Goal: Task Accomplishment & Management: Manage account settings

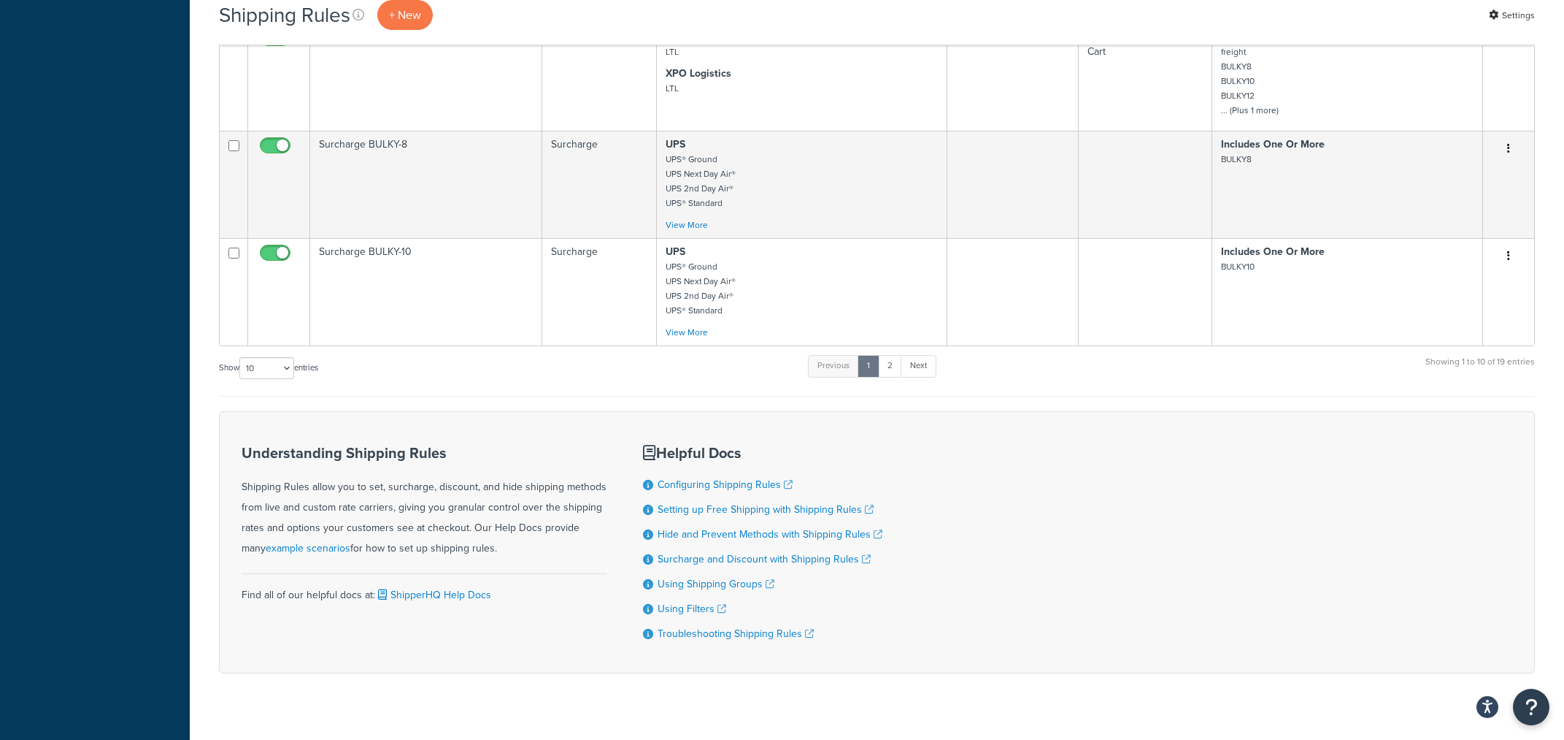
scroll to position [1003, 0]
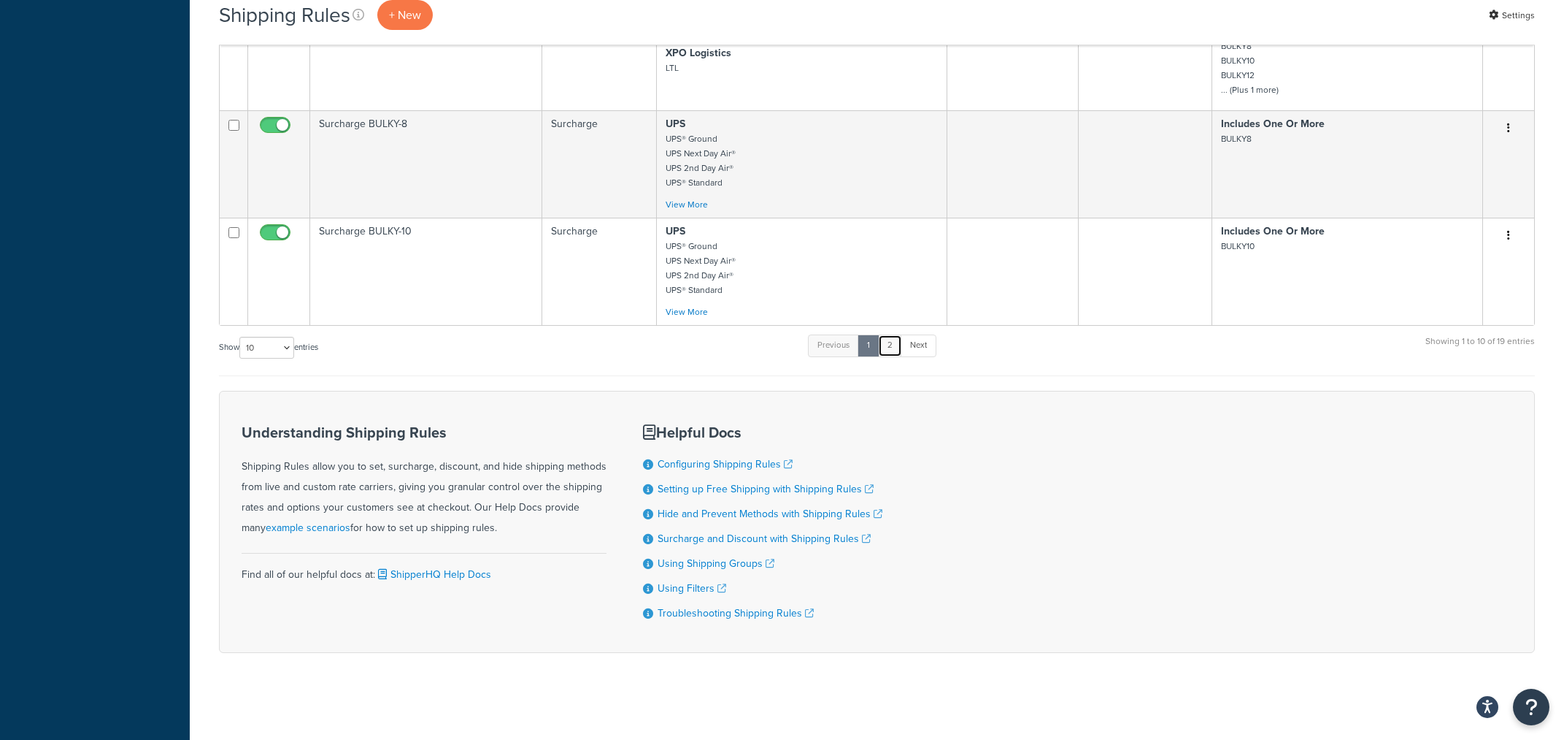
click at [894, 346] on link "2" at bounding box center [890, 345] width 24 height 22
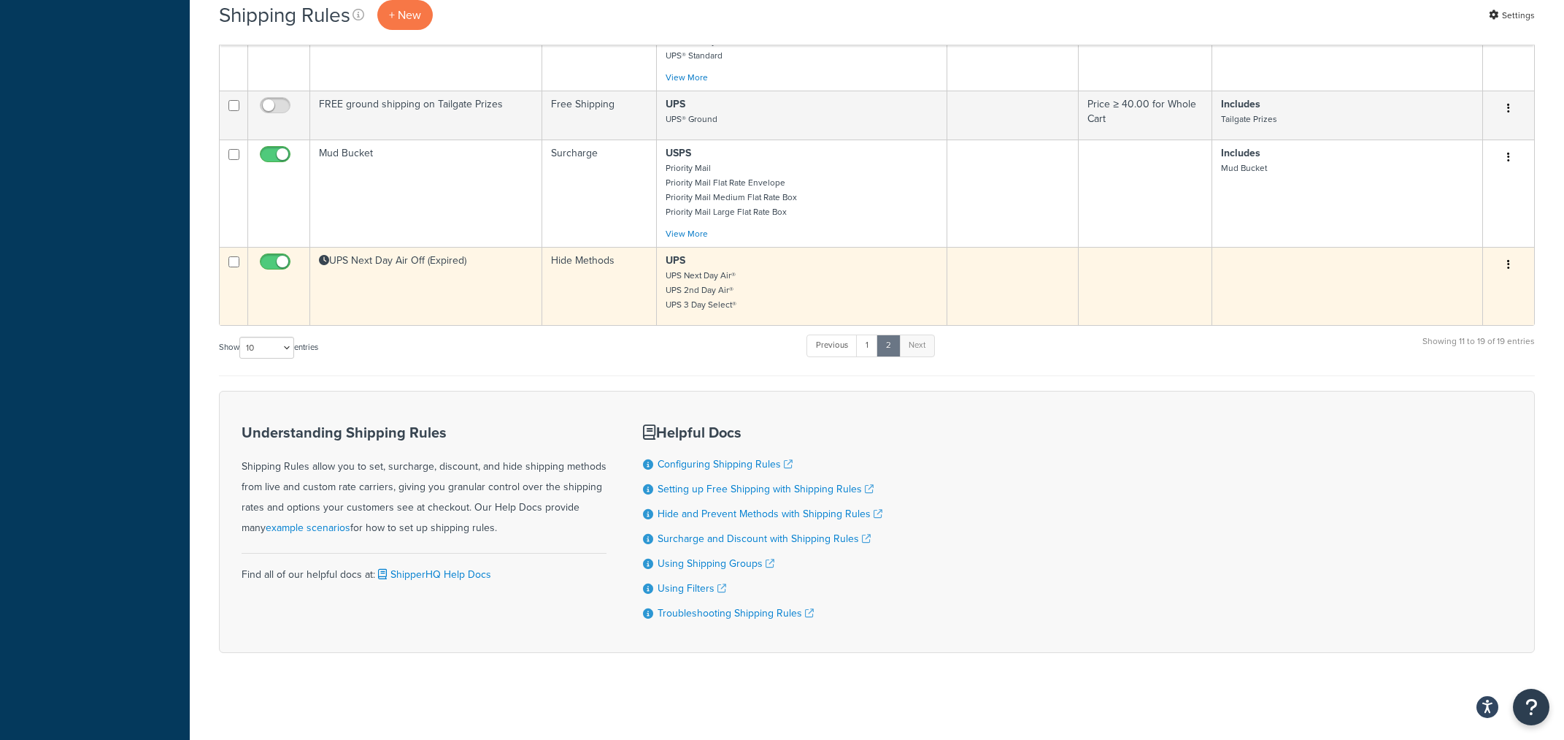
click at [503, 267] on td "UPS Next Day Air Off (Expired)" at bounding box center [426, 286] width 232 height 78
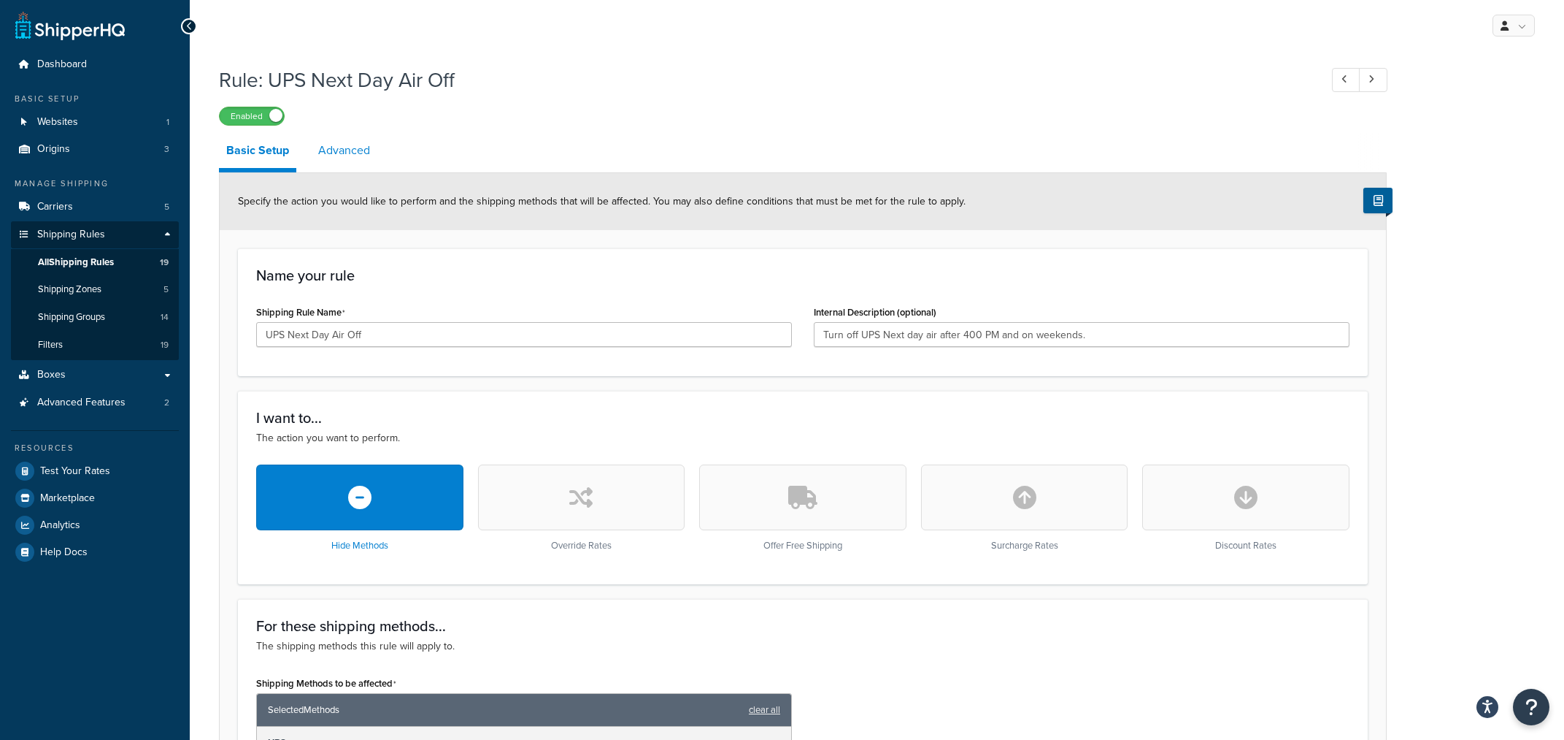
click at [336, 152] on link "Advanced" at bounding box center [344, 150] width 66 height 35
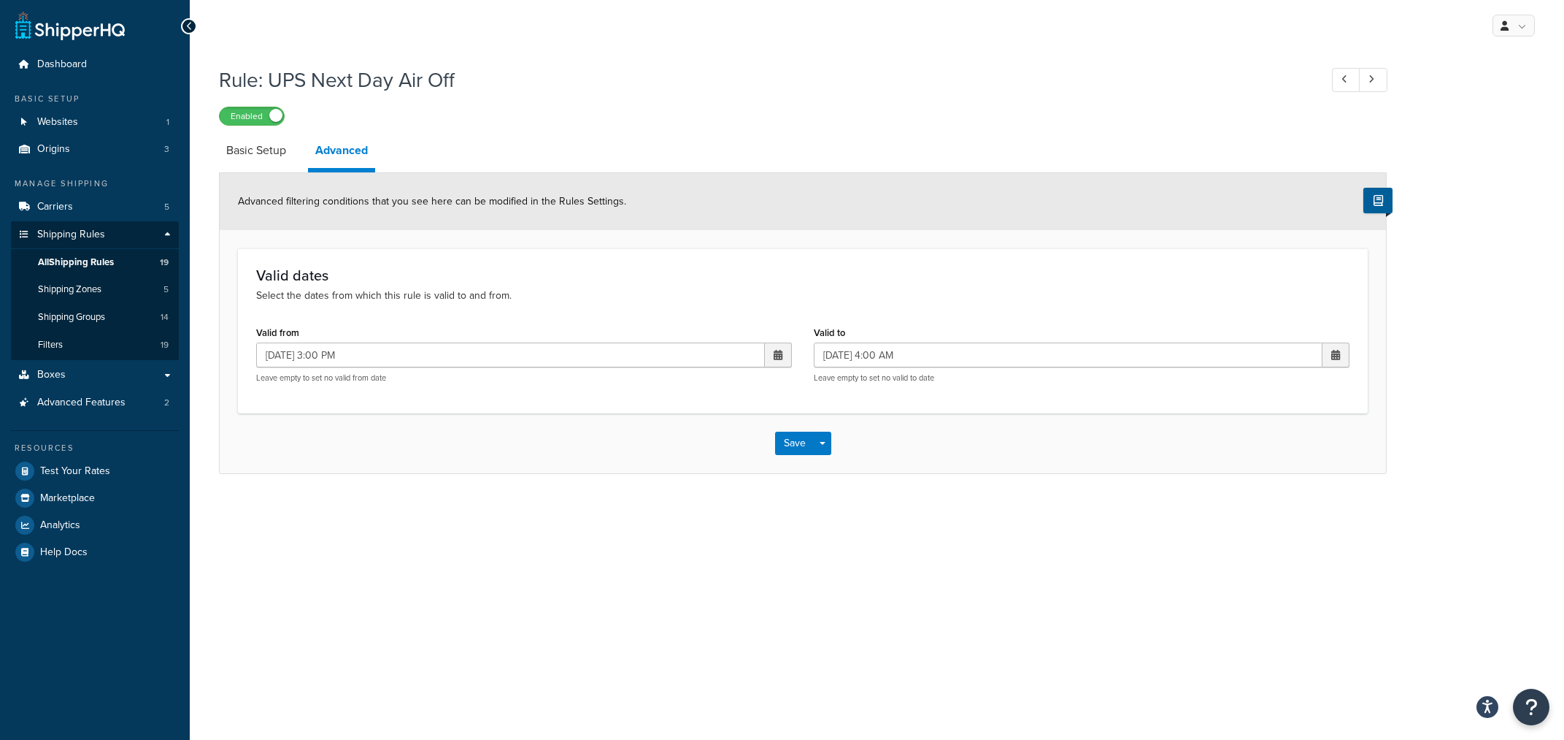
click at [774, 354] on span at bounding box center [778, 355] width 9 height 10
click at [671, 516] on td "26" at bounding box center [676, 515] width 25 height 22
type input "08/26/2025 3:00 PM"
click at [1333, 353] on span at bounding box center [1336, 355] width 9 height 10
click at [1259, 515] on td "27" at bounding box center [1258, 515] width 25 height 22
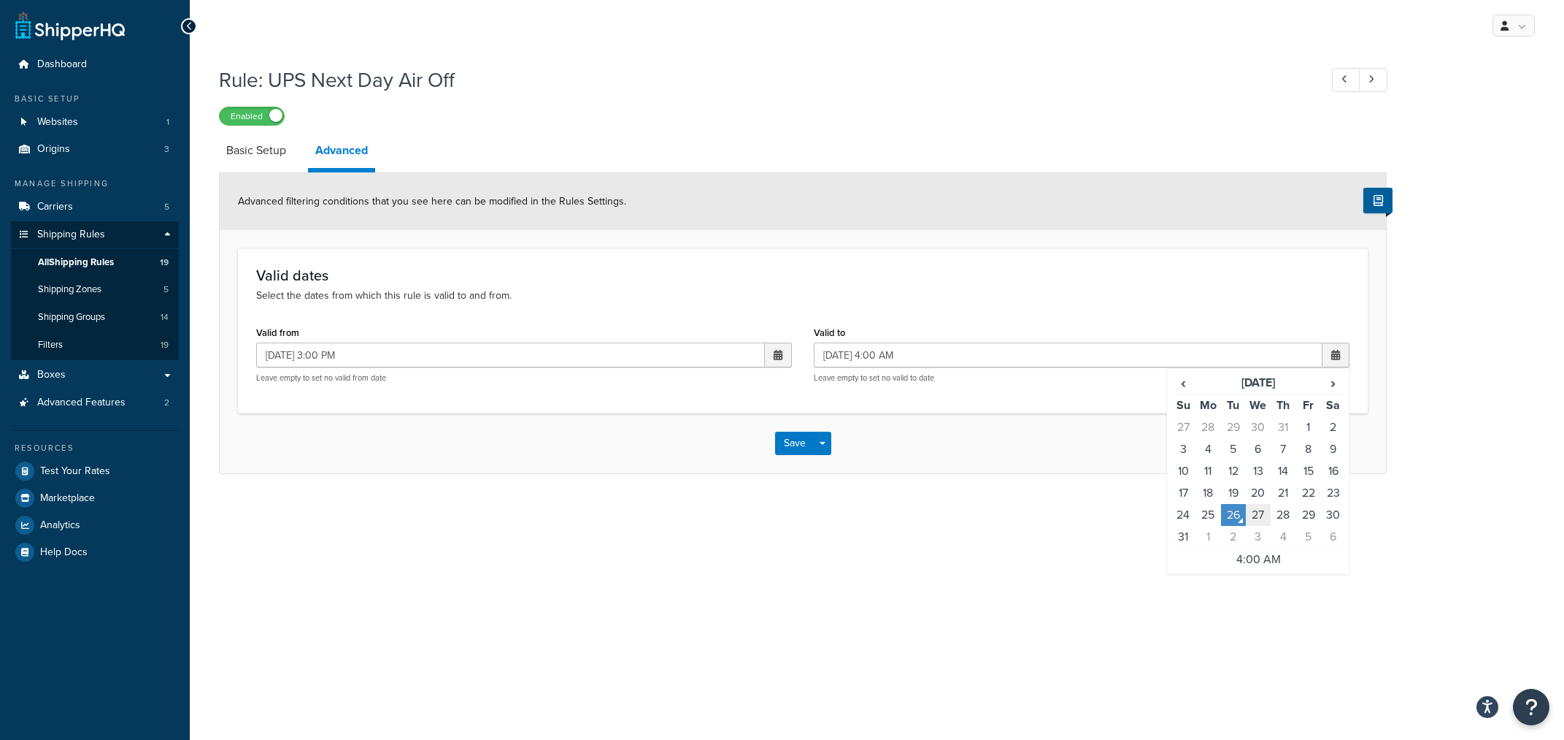
type input "08/27/2025 4:00 AM"
click at [790, 440] on button "Save" at bounding box center [794, 442] width 39 height 23
